Goal: Task Accomplishment & Management: Manage account settings

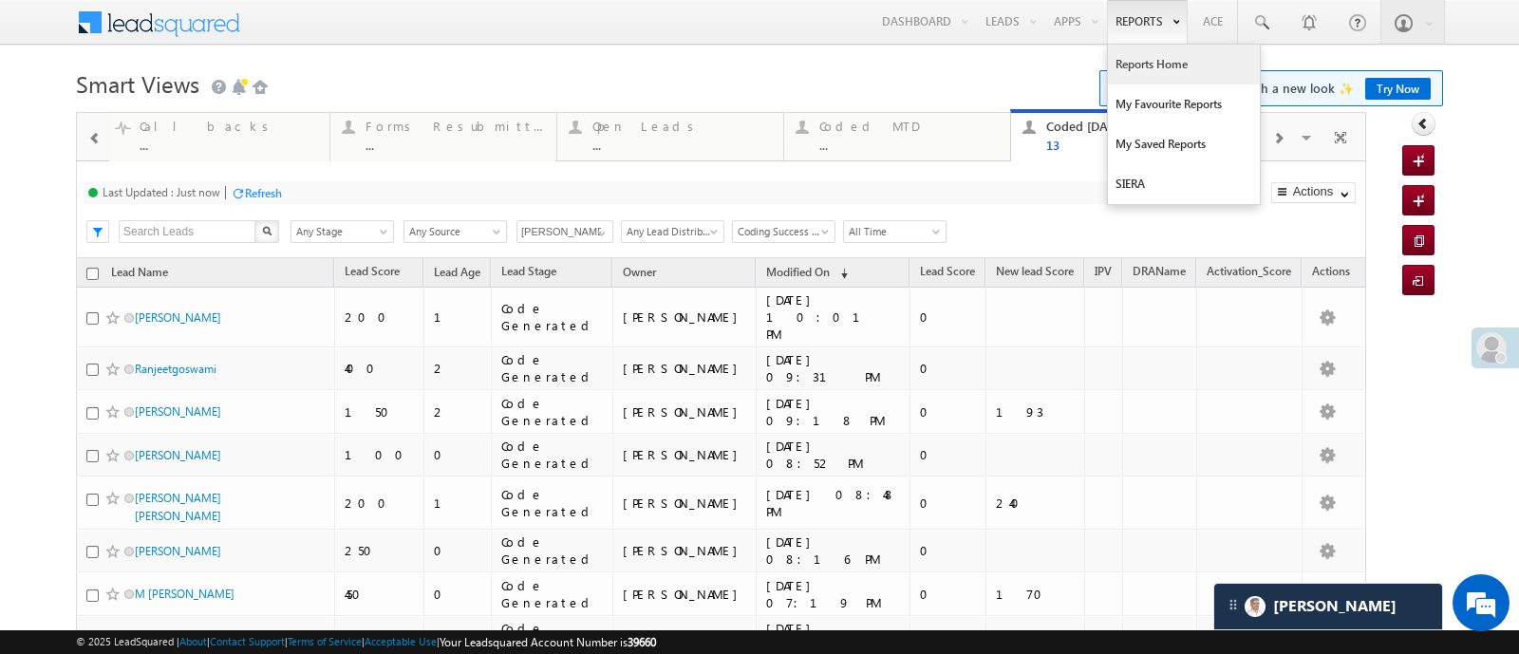
click at [1122, 62] on link "Reports Home" at bounding box center [1184, 65] width 152 height 40
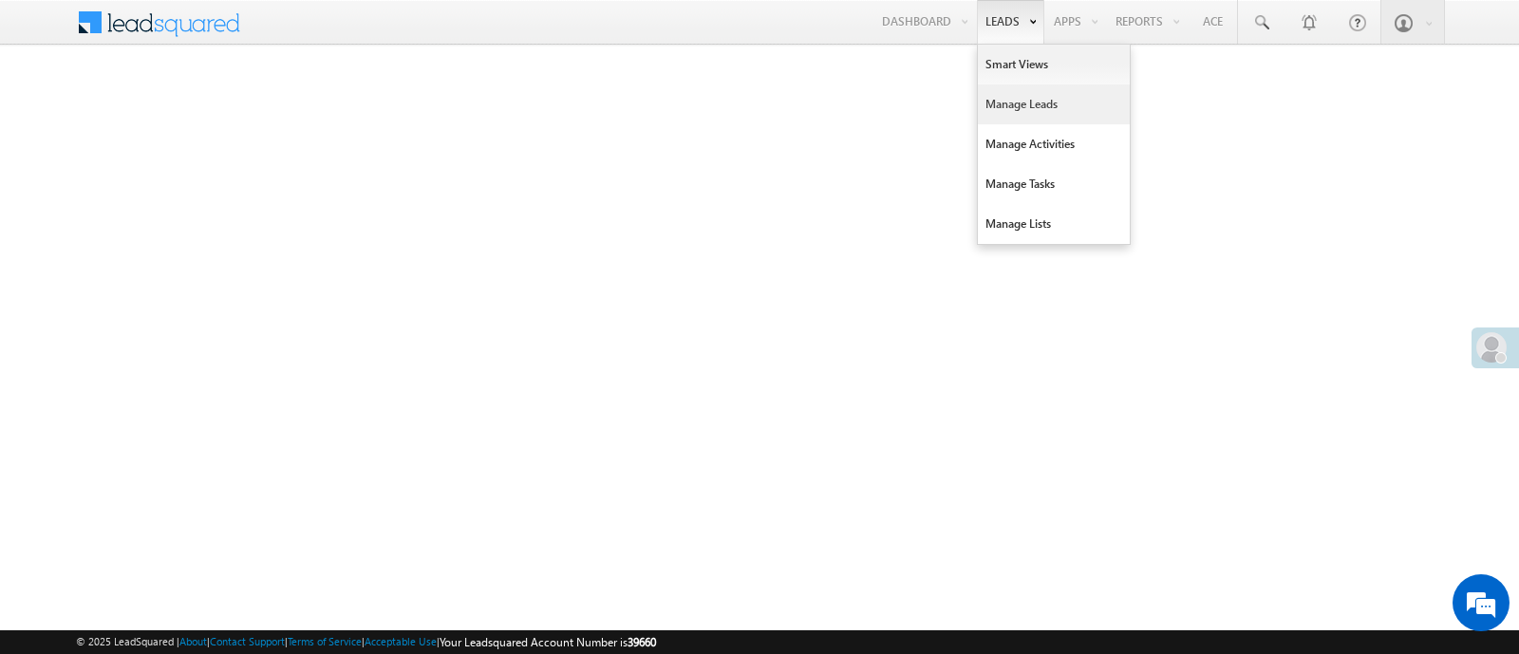
click at [986, 92] on link "Manage Leads" at bounding box center [1054, 104] width 152 height 40
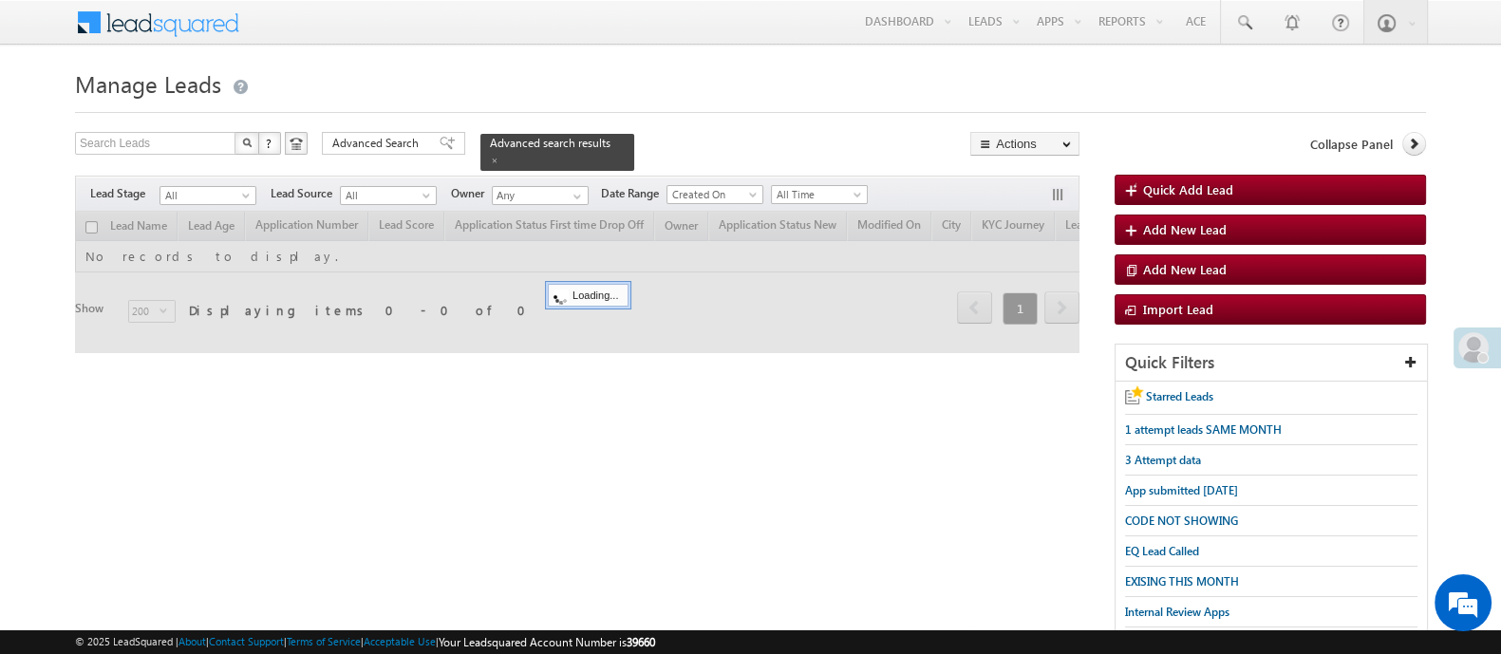
scroll to position [335, 0]
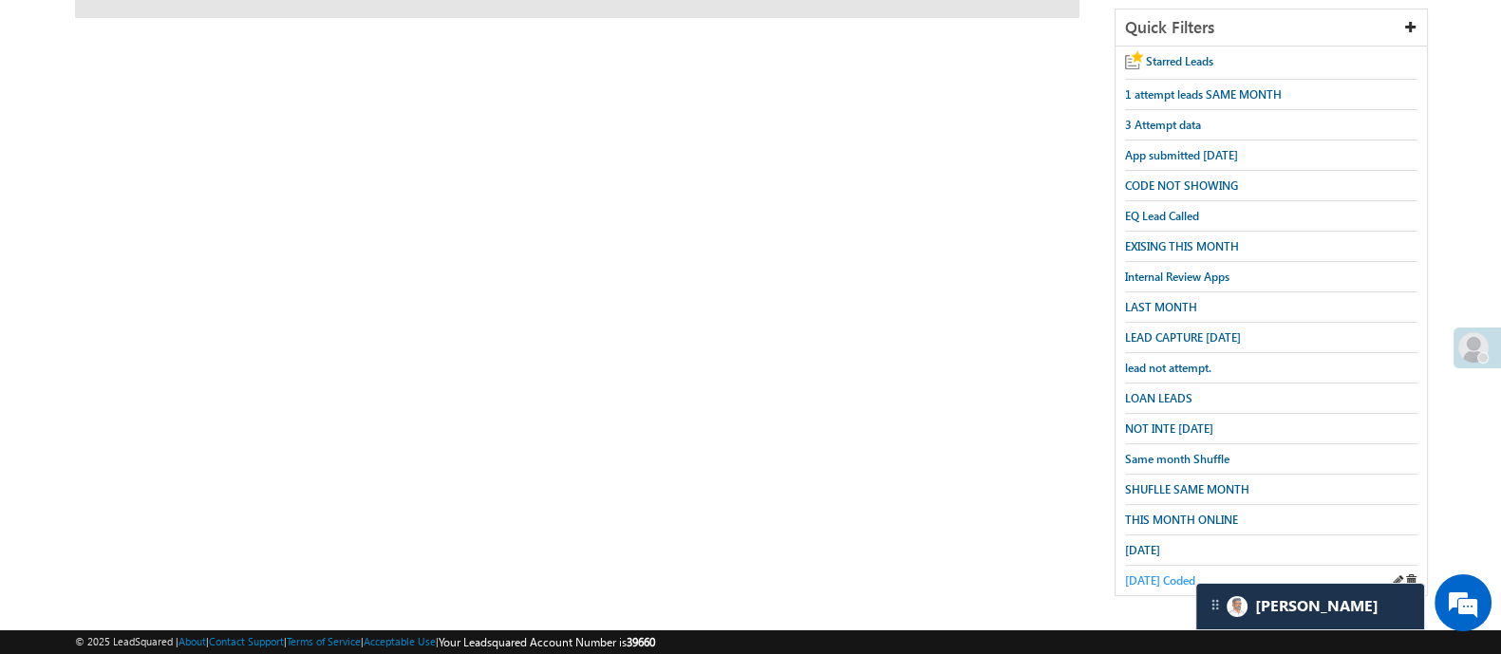
click at [1166, 573] on span "Today Coded" at bounding box center [1160, 580] width 70 height 14
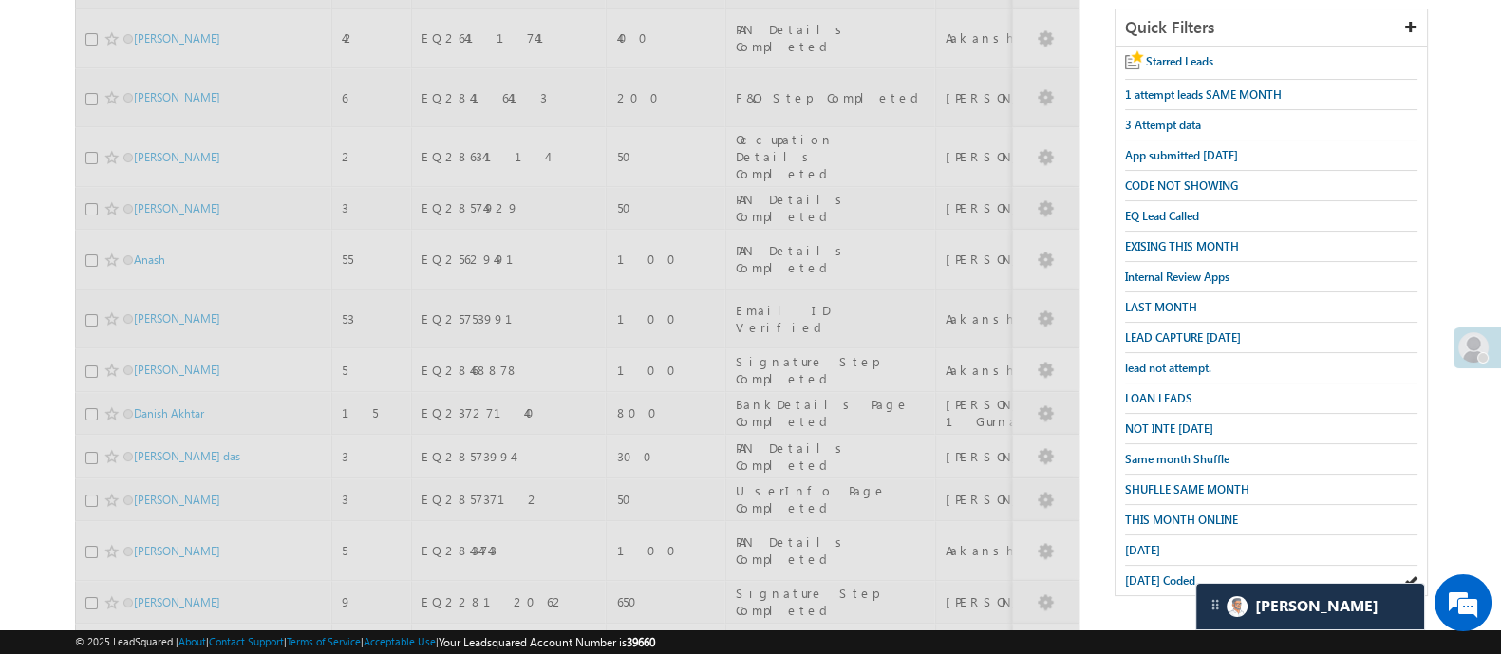
click at [1166, 573] on span "Today Coded" at bounding box center [1160, 580] width 70 height 14
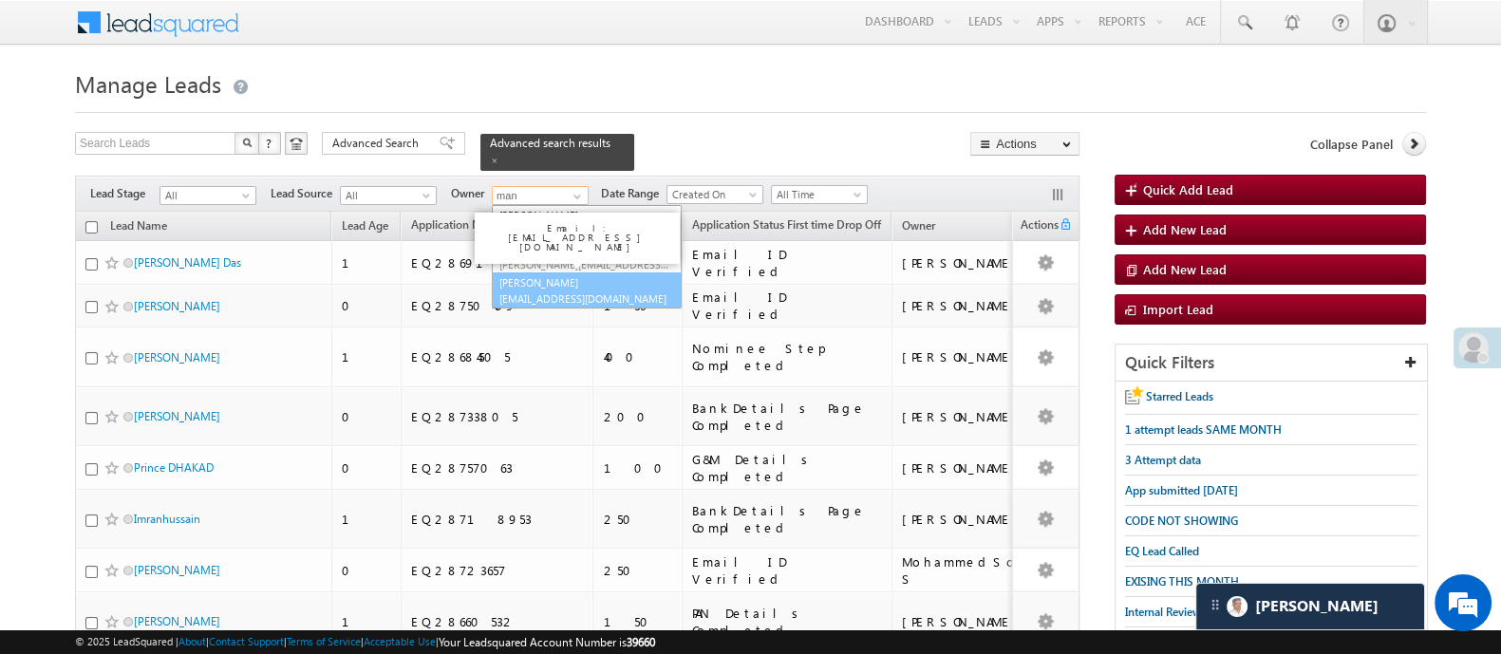
click at [550, 272] on link "Manish Panchal Manish.1Panchal@angelbroking.com" at bounding box center [587, 290] width 190 height 36
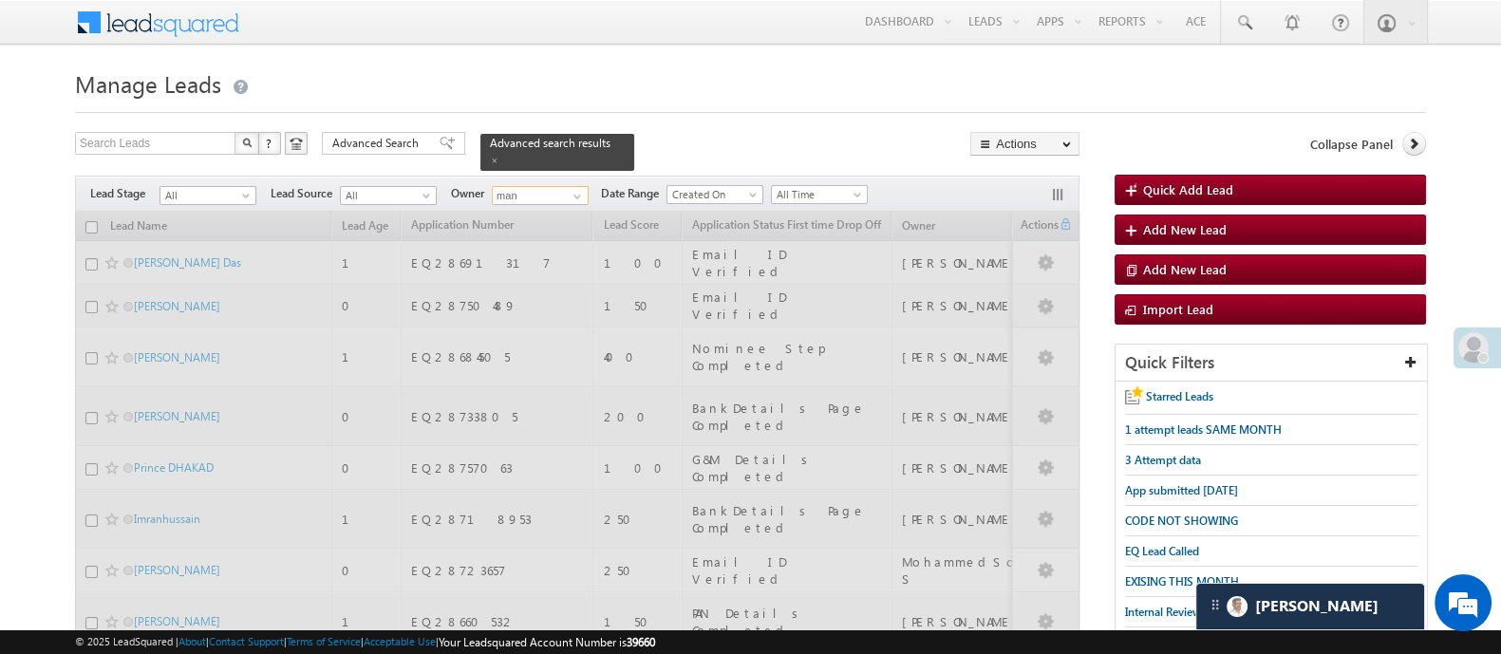
type input "[PERSON_NAME]"
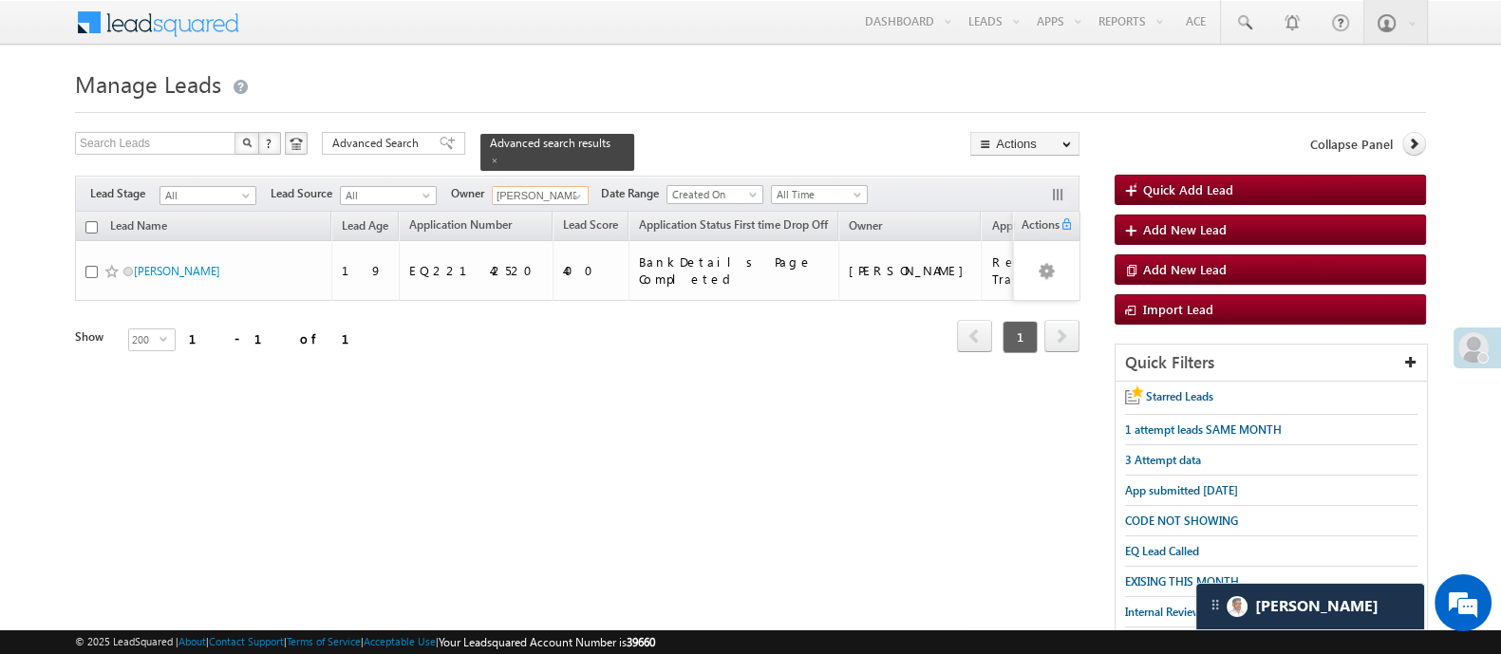
click at [88, 221] on input "checkbox" at bounding box center [91, 227] width 12 height 12
checkbox input "true"
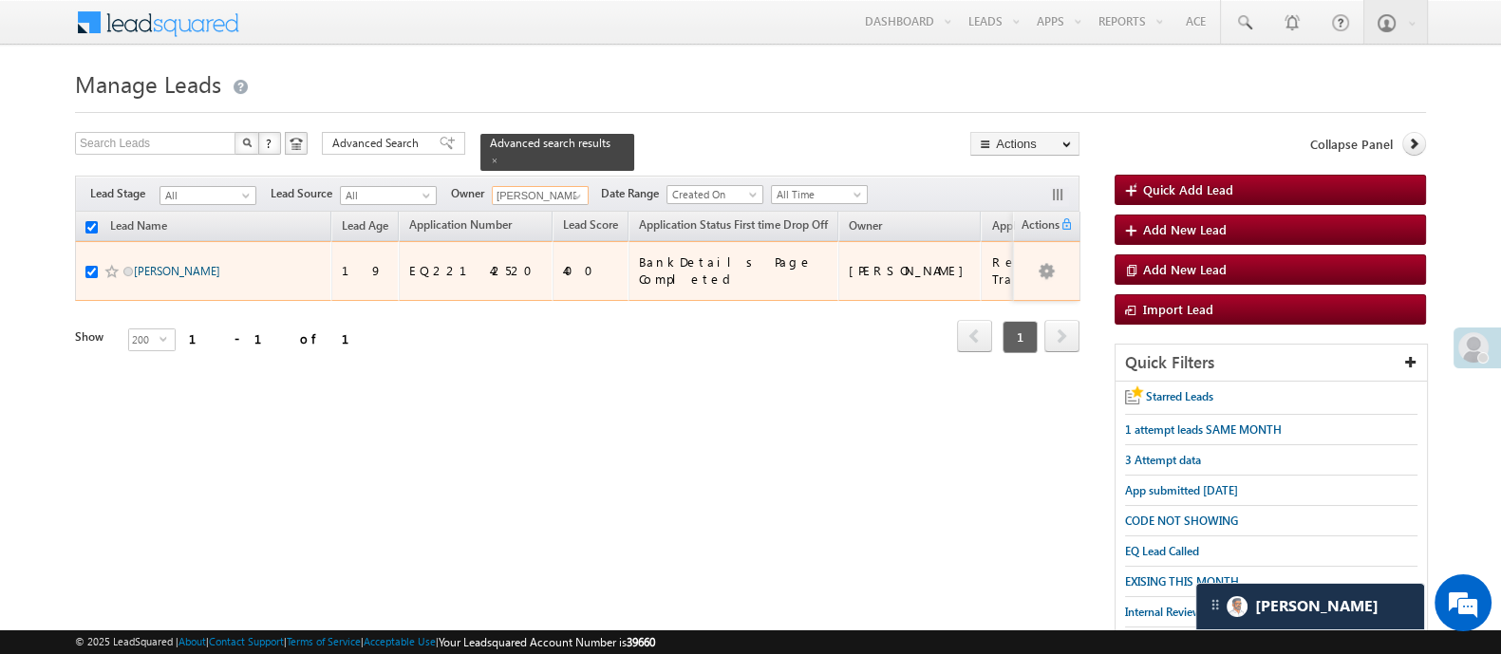
type input "[PERSON_NAME]"
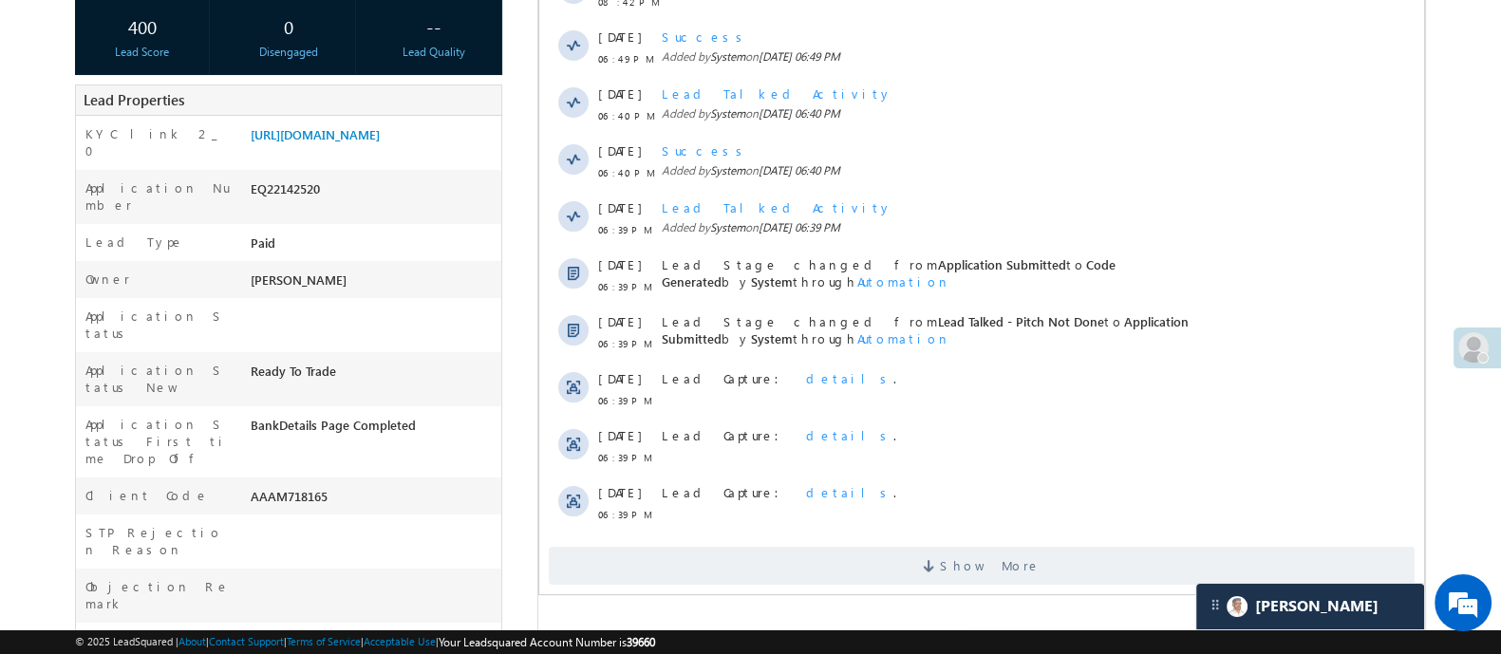
scroll to position [424, 0]
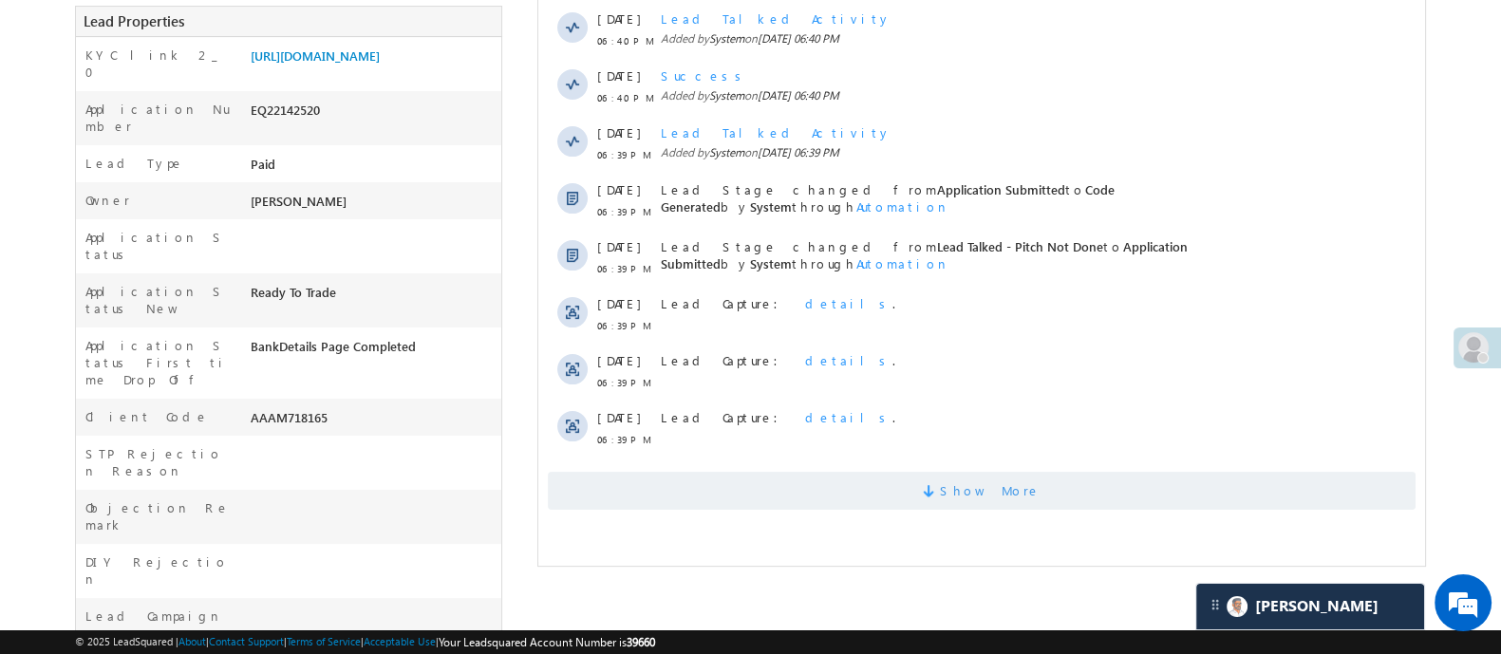
click at [1010, 493] on span "Show More" at bounding box center [989, 491] width 101 height 38
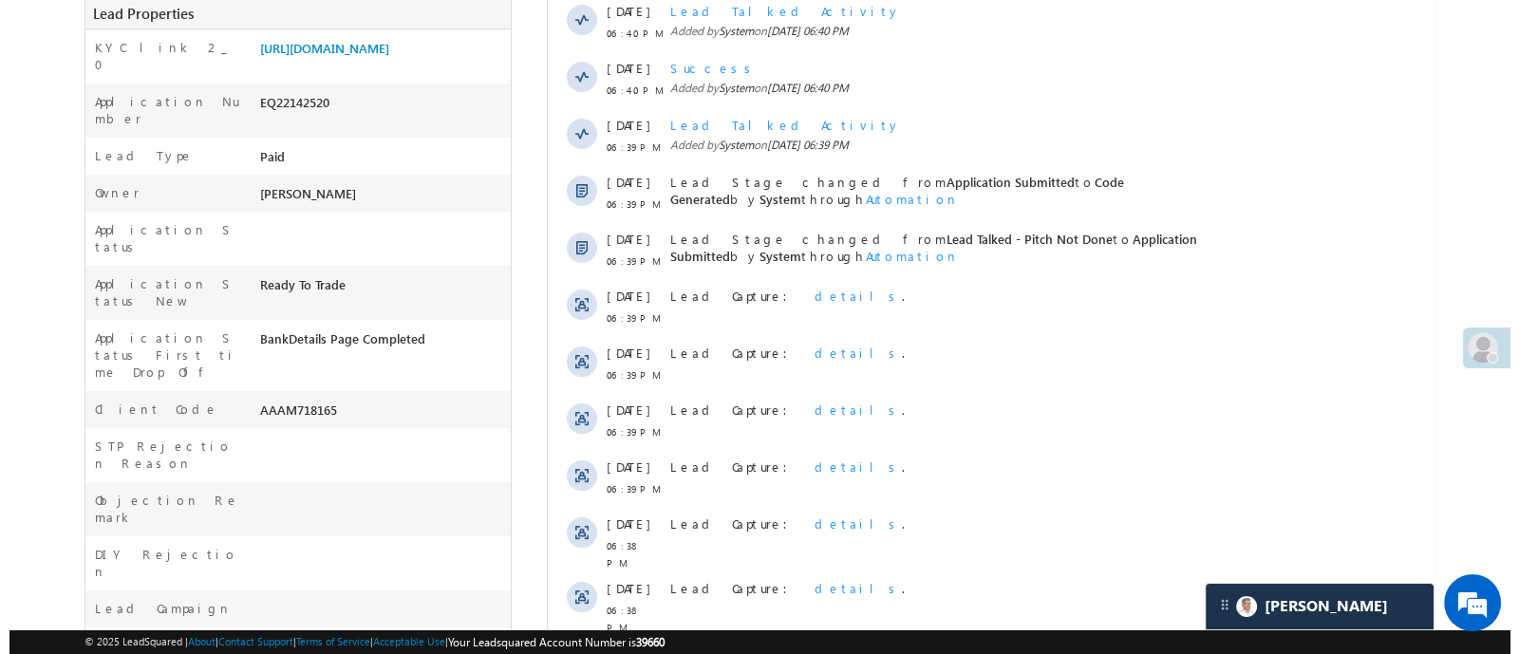
scroll to position [0, 0]
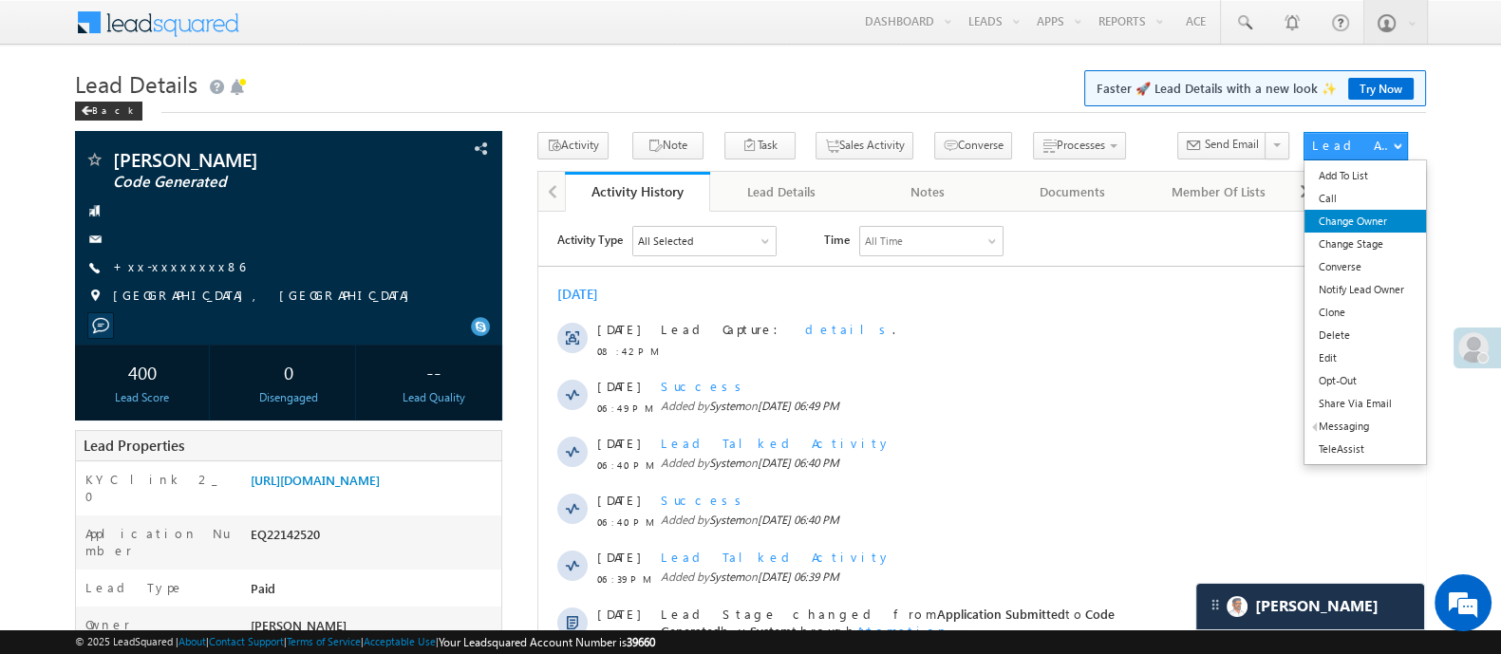
click at [1366, 222] on link "Change Owner" at bounding box center [1364, 221] width 121 height 23
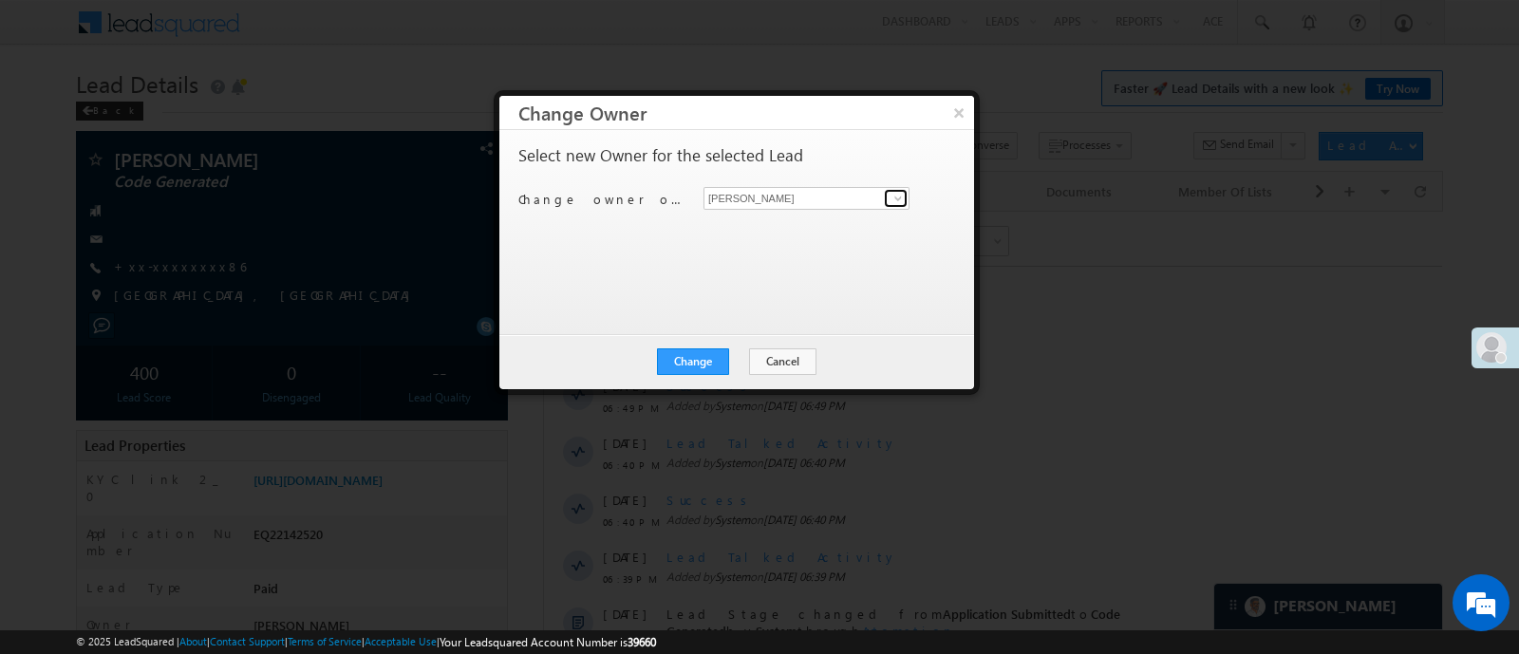
click at [891, 200] on span at bounding box center [897, 198] width 15 height 15
click at [784, 231] on span "Anuj.Rajak@angelbroking.com" at bounding box center [796, 235] width 171 height 14
type input "Anuj Rajak"
click at [715, 361] on button "Change" at bounding box center [693, 361] width 72 height 27
